Goal: Transaction & Acquisition: Purchase product/service

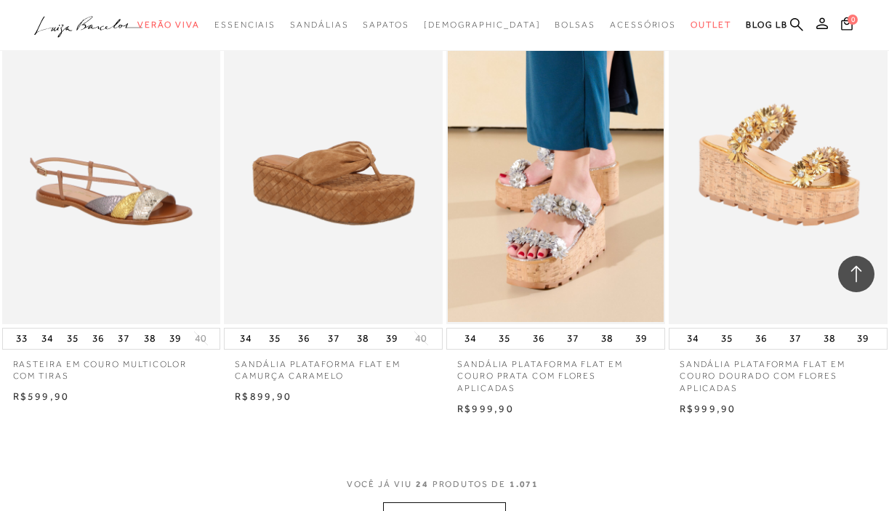
scroll to position [2257, 0]
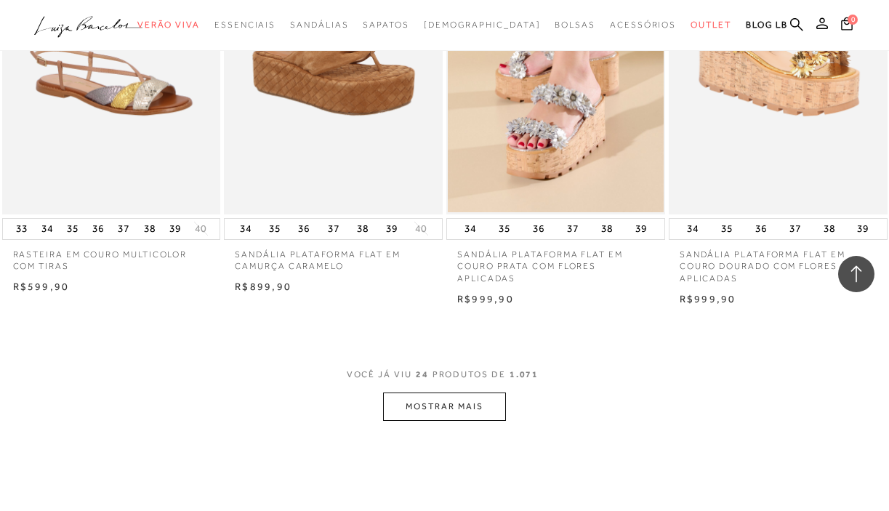
scroll to position [2370, 0]
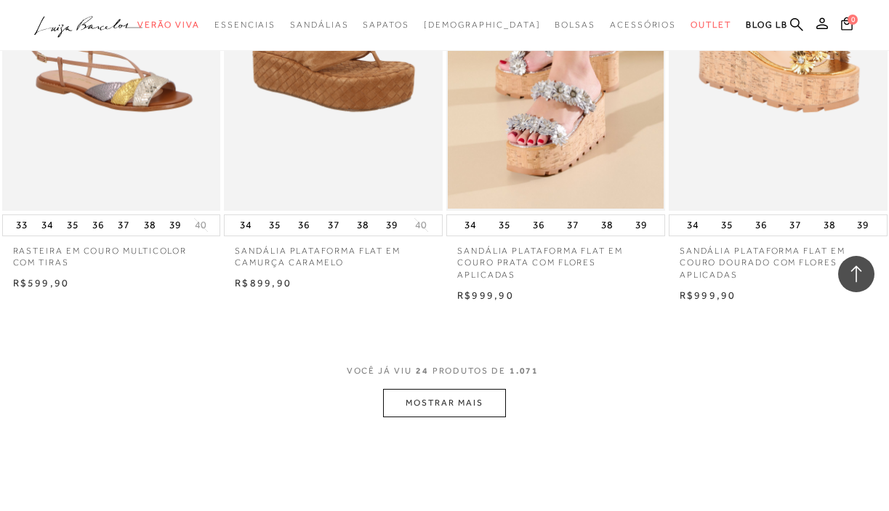
click at [415, 412] on button "MOSTRAR MAIS" at bounding box center [444, 403] width 122 height 28
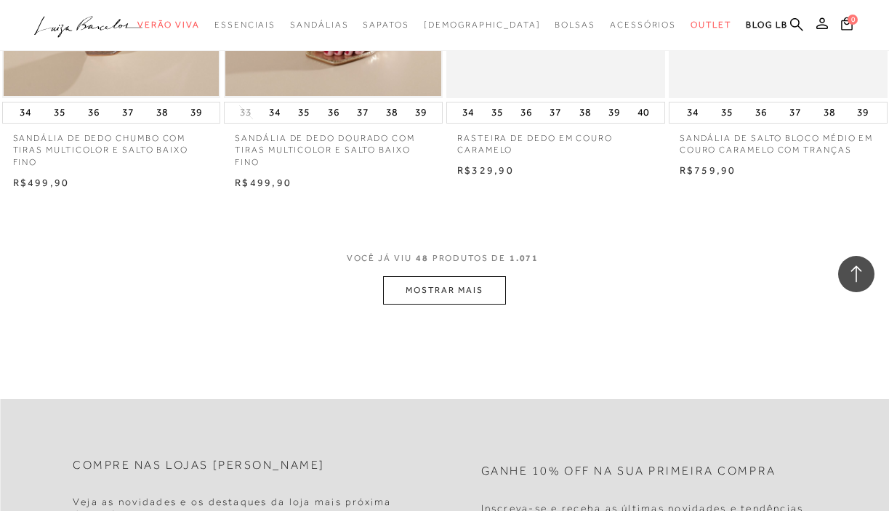
scroll to position [5083, 0]
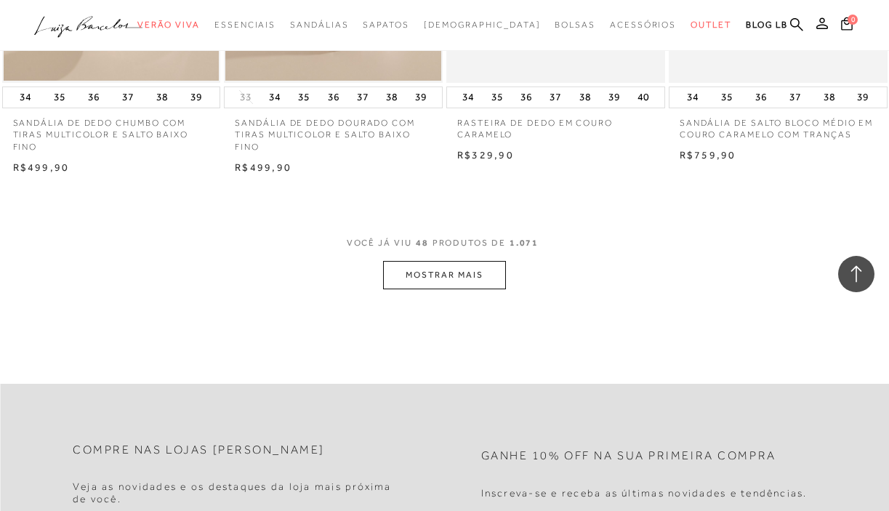
click at [444, 271] on button "MOSTRAR MAIS" at bounding box center [444, 275] width 122 height 28
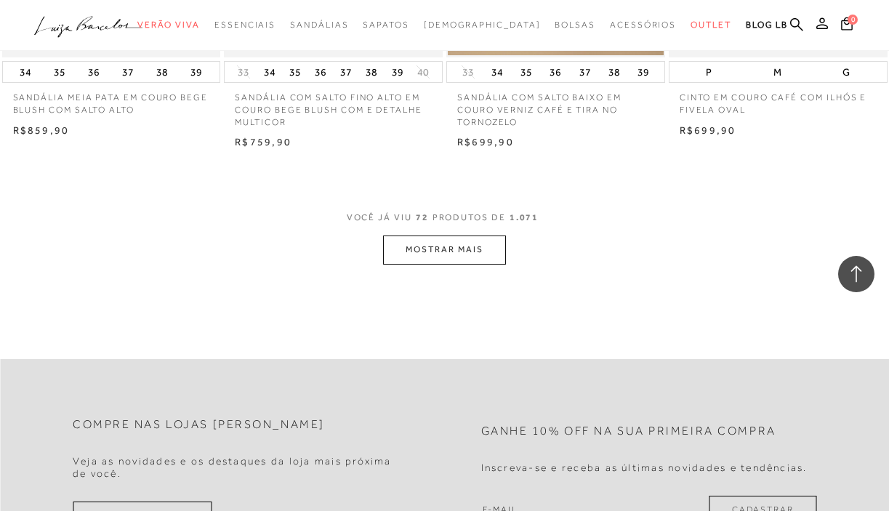
scroll to position [7820, 0]
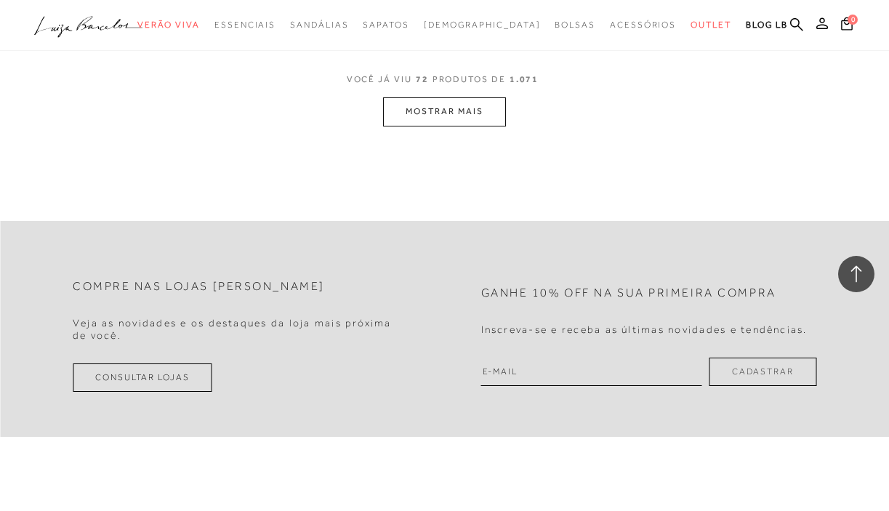
click at [478, 116] on button "MOSTRAR MAIS" at bounding box center [444, 111] width 122 height 28
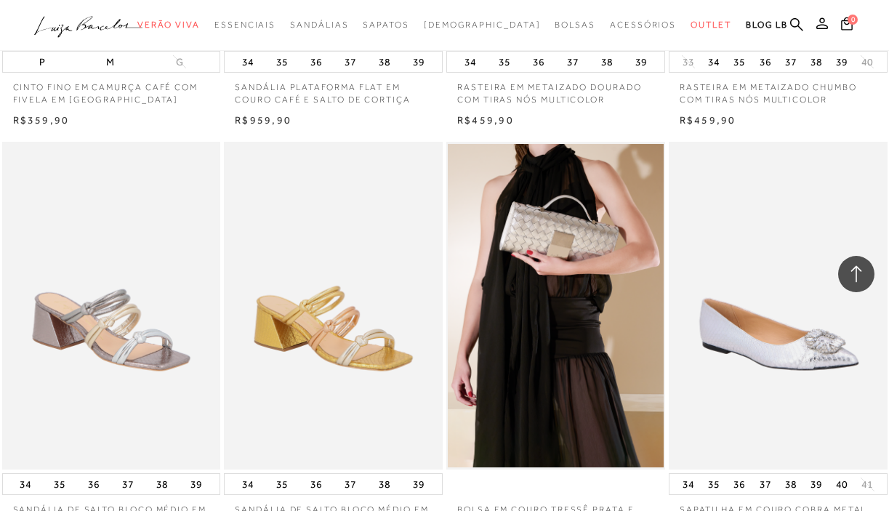
scroll to position [8562, 0]
